Goal: Task Accomplishment & Management: Complete application form

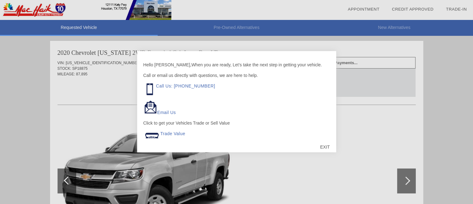
click at [324, 144] on div "EXIT" at bounding box center [325, 146] width 22 height 19
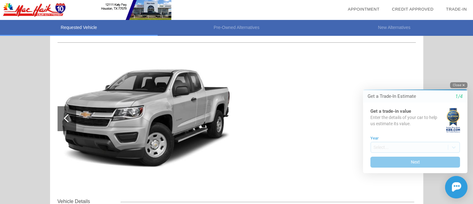
click at [458, 86] on button "Close" at bounding box center [458, 85] width 17 height 6
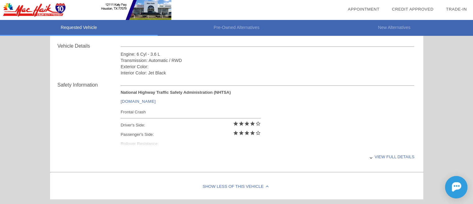
scroll to position [218, 0]
click at [380, 154] on div "View full details" at bounding box center [268, 156] width 294 height 15
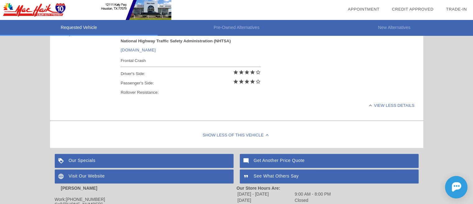
scroll to position [280, 0]
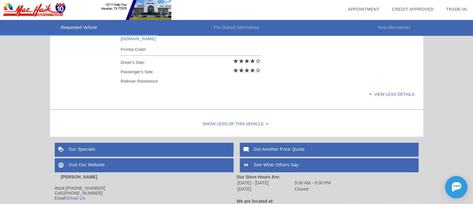
click at [229, 123] on div "Show Less of this Vehicle" at bounding box center [236, 124] width 373 height 25
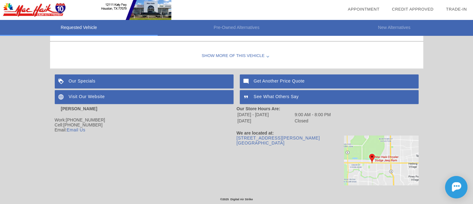
scroll to position [128, 0]
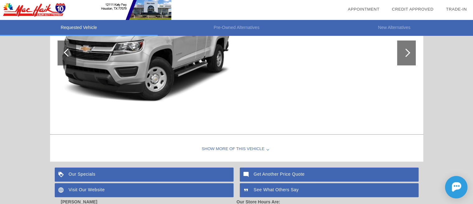
click at [248, 146] on div "Show More of this Vehicle" at bounding box center [236, 149] width 373 height 25
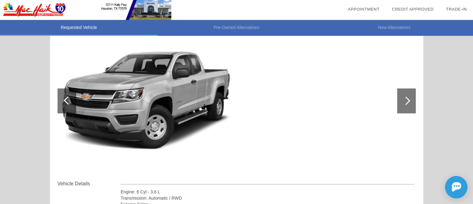
scroll to position [66, 0]
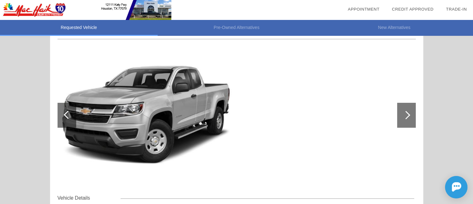
click at [210, 117] on img at bounding box center [146, 115] width 176 height 132
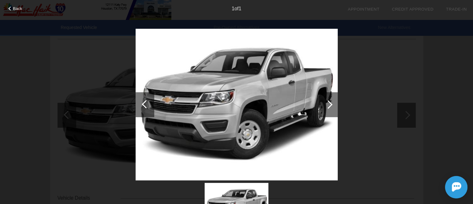
click at [331, 105] on div at bounding box center [328, 104] width 8 height 8
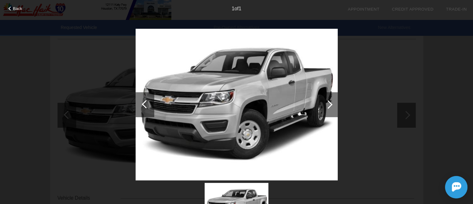
click at [145, 103] on div at bounding box center [146, 104] width 8 height 8
click at [330, 107] on div at bounding box center [328, 104] width 19 height 25
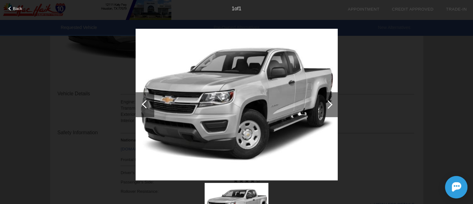
scroll to position [159, 0]
click at [7, 7] on div "Back" at bounding box center [15, 7] width 31 height 3
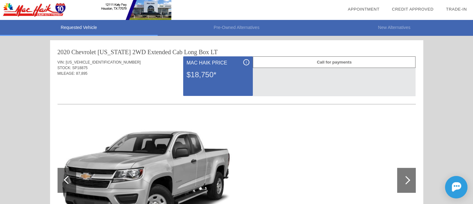
scroll to position [0, 0]
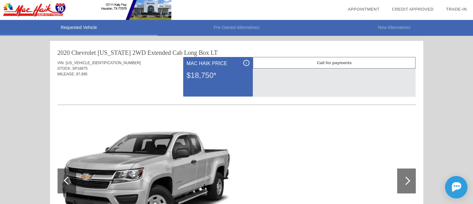
drag, startPoint x: 125, startPoint y: 82, endPoint x: 362, endPoint y: 149, distance: 245.9
click at [362, 149] on div at bounding box center [237, 181] width 358 height 136
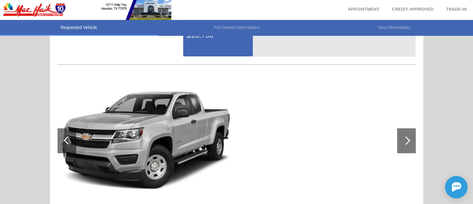
scroll to position [31, 0]
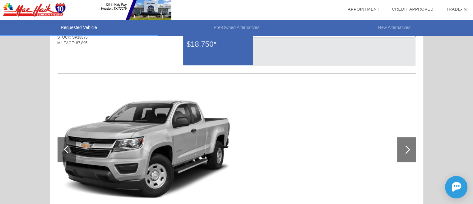
click at [414, 10] on link "Credit Approved" at bounding box center [413, 9] width 42 height 5
